Goal: Transaction & Acquisition: Obtain resource

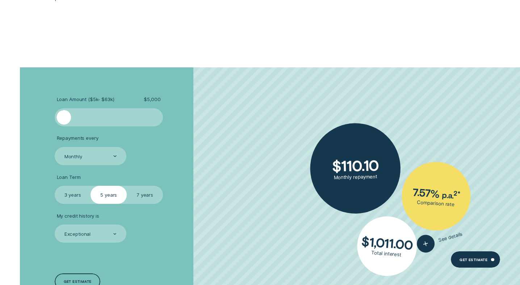
scroll to position [1738, 0]
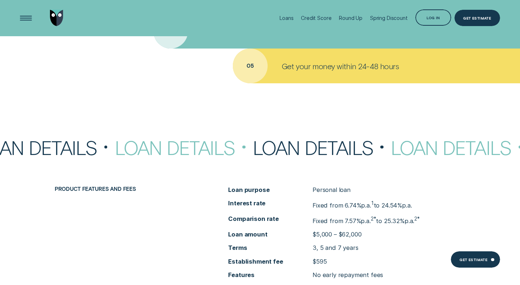
scroll to position [2612, 0]
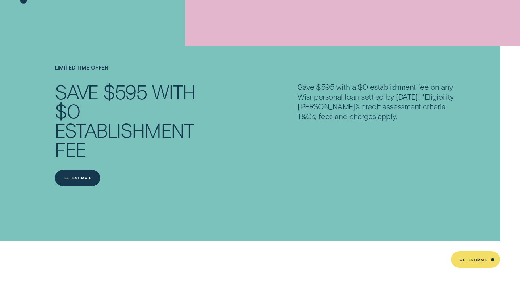
scroll to position [282, 0]
